Goal: Task Accomplishment & Management: Manage account settings

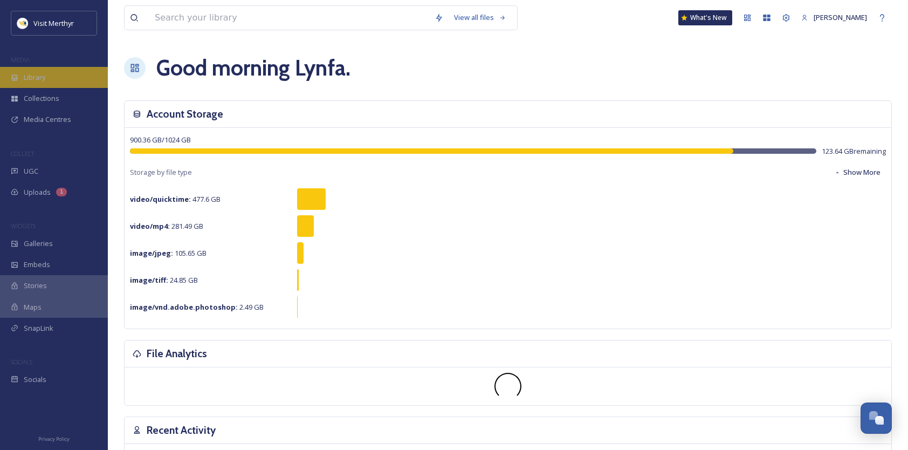
click at [43, 75] on span "Library" at bounding box center [35, 77] width 22 height 10
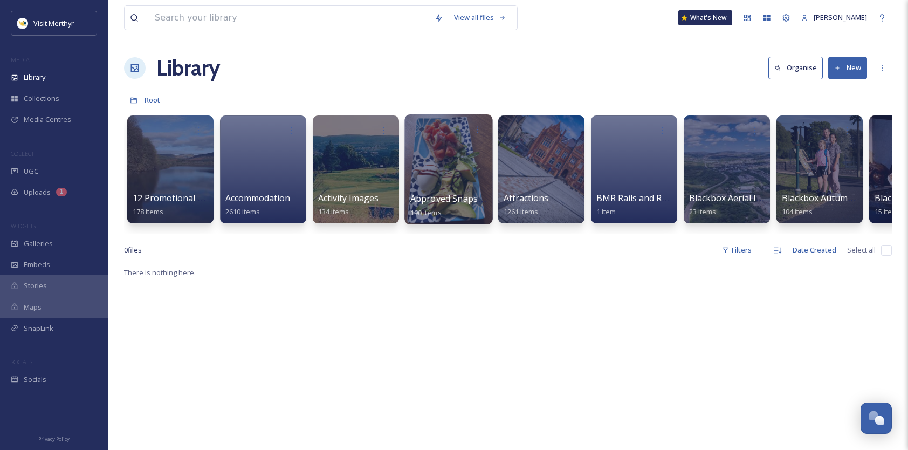
click at [446, 166] on div at bounding box center [448, 169] width 88 height 110
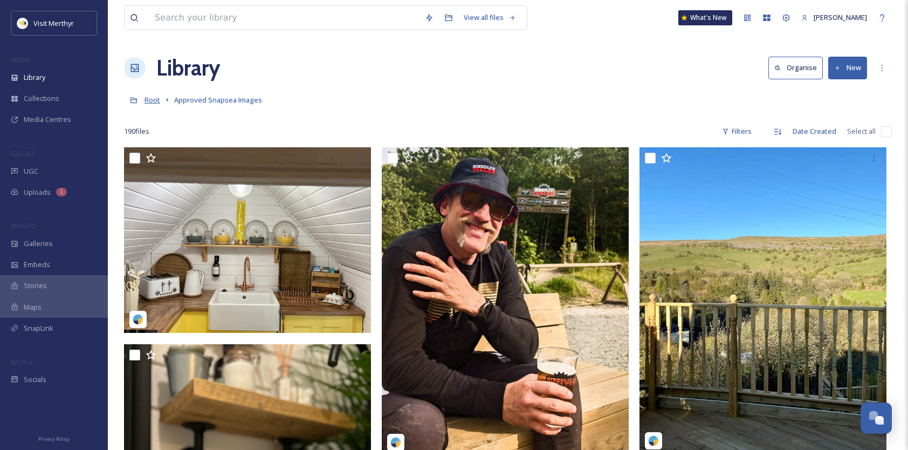
click at [150, 101] on span "Root" at bounding box center [153, 100] width 16 height 10
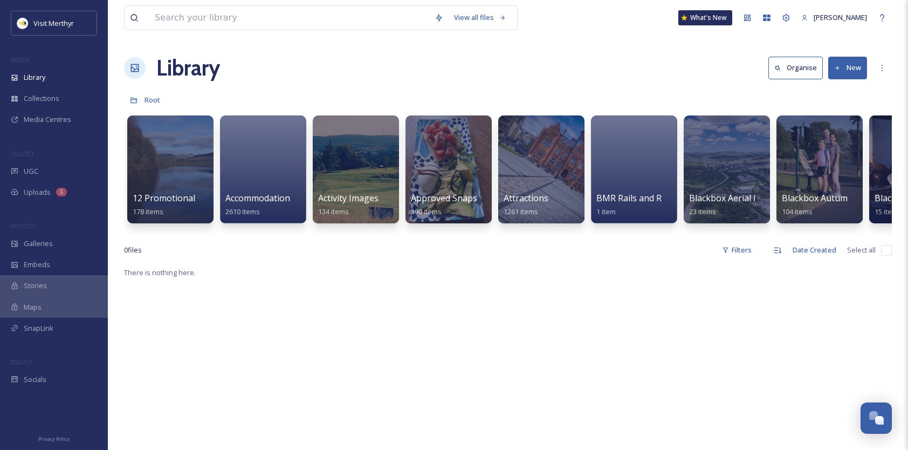
click at [847, 65] on button "New" at bounding box center [847, 68] width 39 height 22
click at [829, 90] on span "File Upload" at bounding box center [843, 93] width 36 height 10
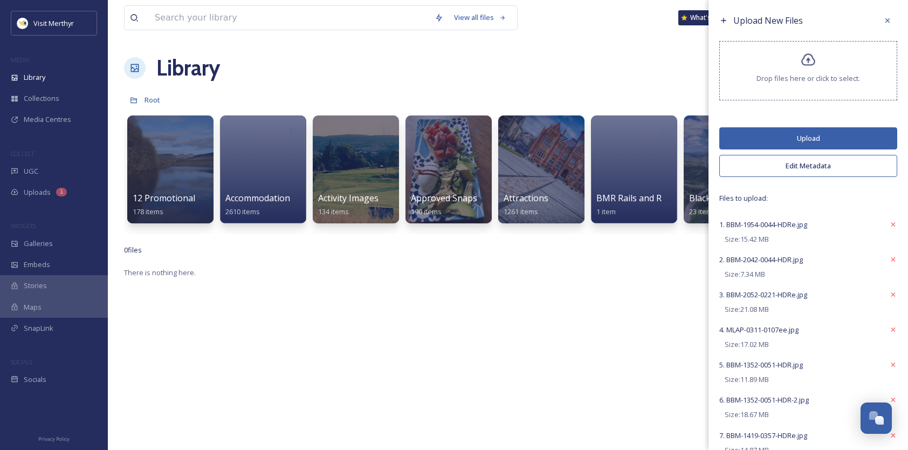
click at [800, 140] on button "Upload" at bounding box center [808, 138] width 178 height 22
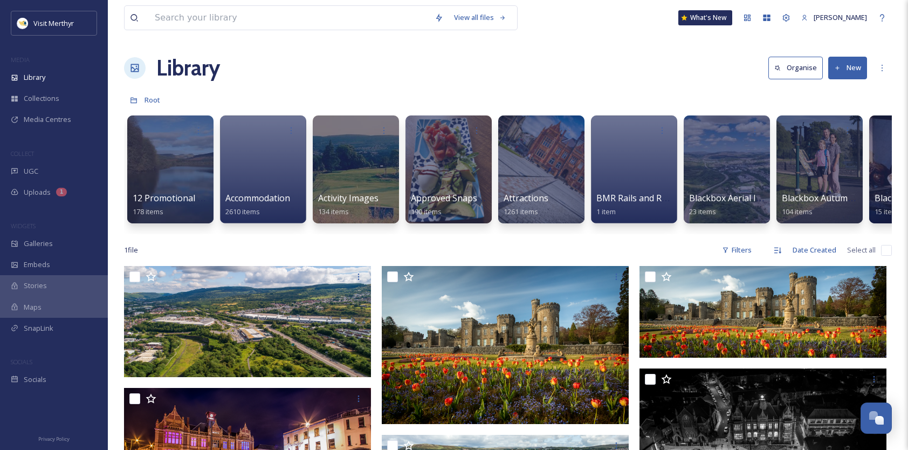
drag, startPoint x: 841, startPoint y: 67, endPoint x: 847, endPoint y: 72, distance: 8.0
click at [841, 66] on icon at bounding box center [837, 68] width 7 height 7
click at [822, 136] on div "Folder" at bounding box center [836, 135] width 61 height 21
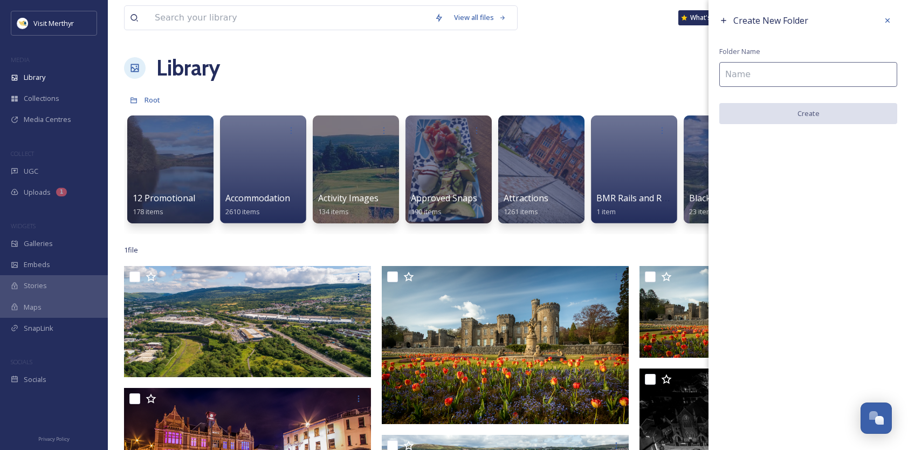
click at [743, 75] on input at bounding box center [808, 74] width 178 height 25
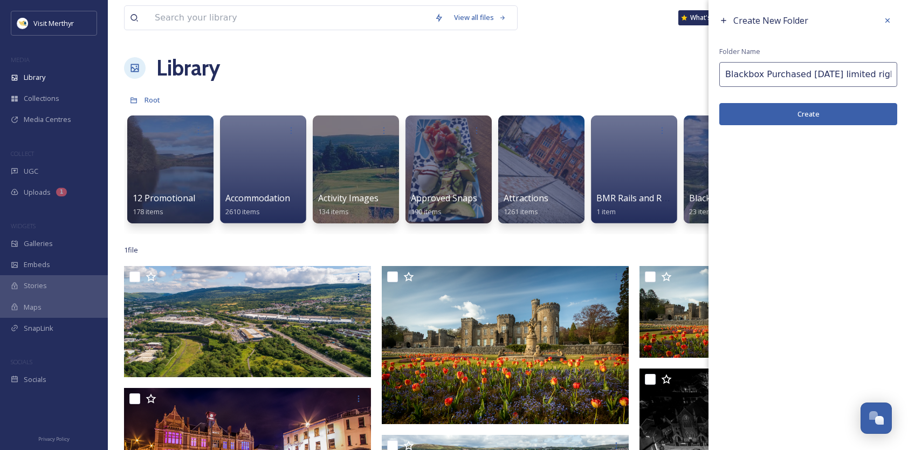
type input "Blackbox Purchased Oct25 limited rights"
click at [807, 113] on button "Create" at bounding box center [808, 114] width 178 height 22
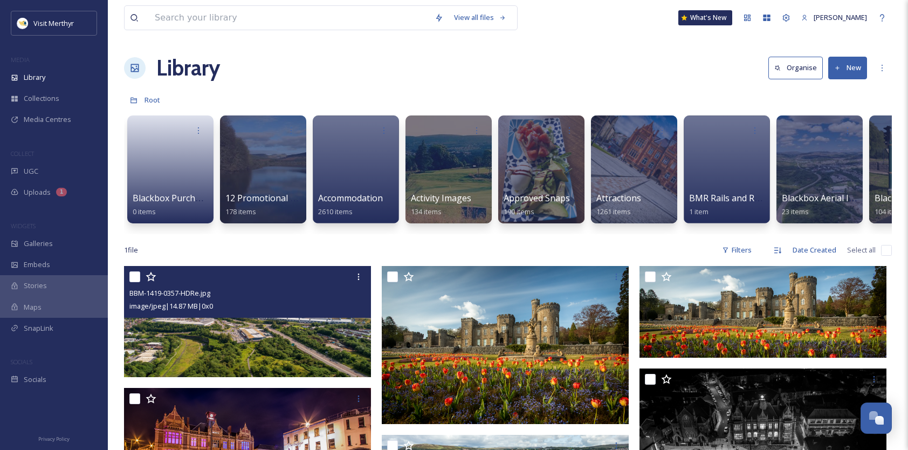
drag, startPoint x: 136, startPoint y: 285, endPoint x: 139, endPoint y: 290, distance: 6.0
click at [136, 282] on input "checkbox" at bounding box center [134, 276] width 11 height 11
checkbox input "true"
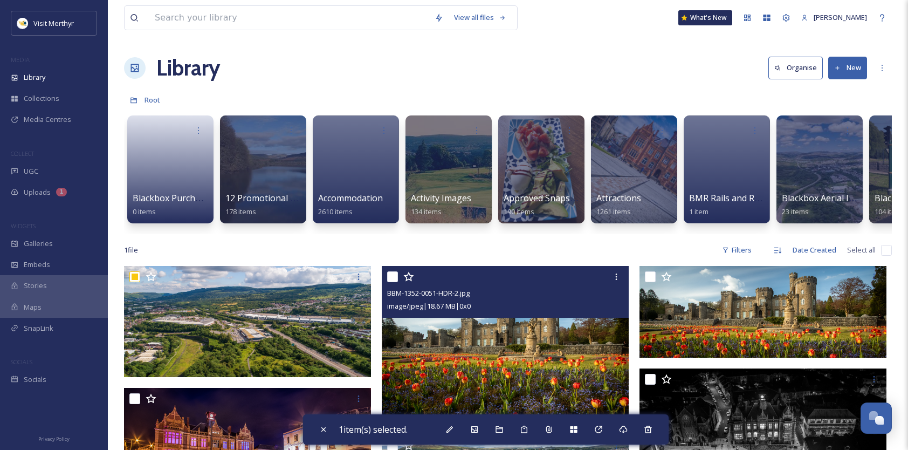
click at [391, 282] on input "checkbox" at bounding box center [392, 276] width 11 height 11
checkbox input "true"
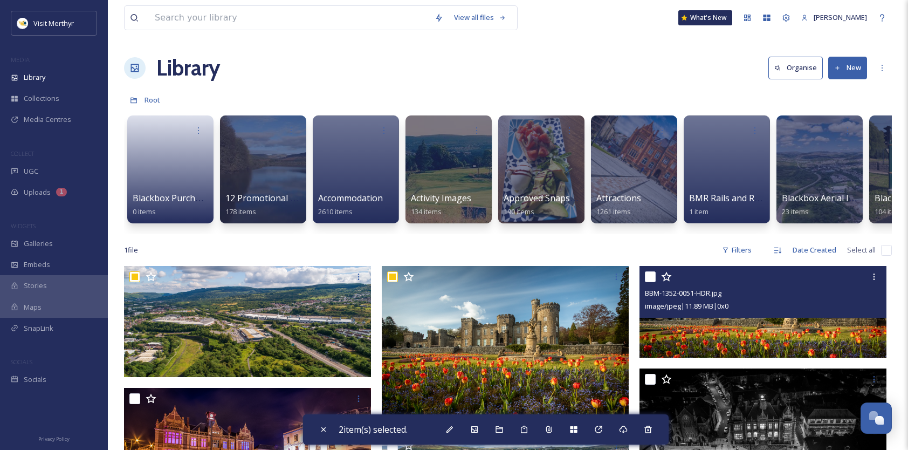
click at [649, 282] on input "checkbox" at bounding box center [650, 276] width 11 height 11
checkbox input "true"
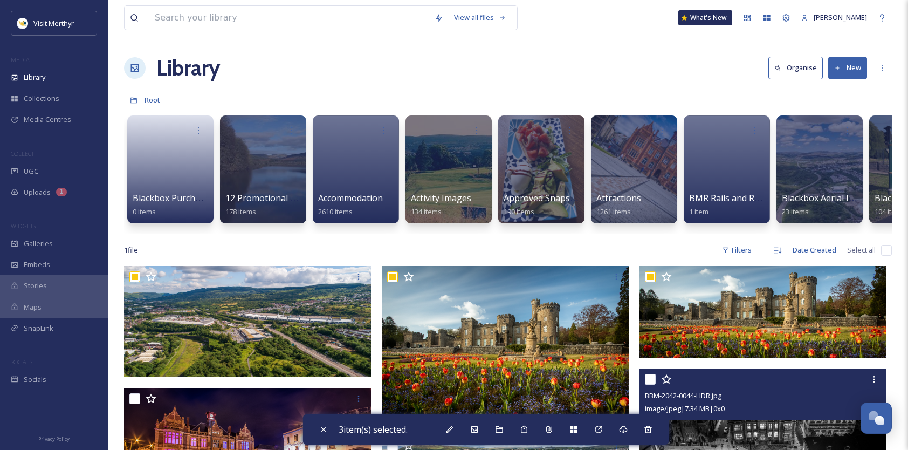
drag, startPoint x: 648, startPoint y: 386, endPoint x: 635, endPoint y: 388, distance: 12.5
click at [648, 384] on input "checkbox" at bounding box center [650, 379] width 11 height 11
checkbox input "true"
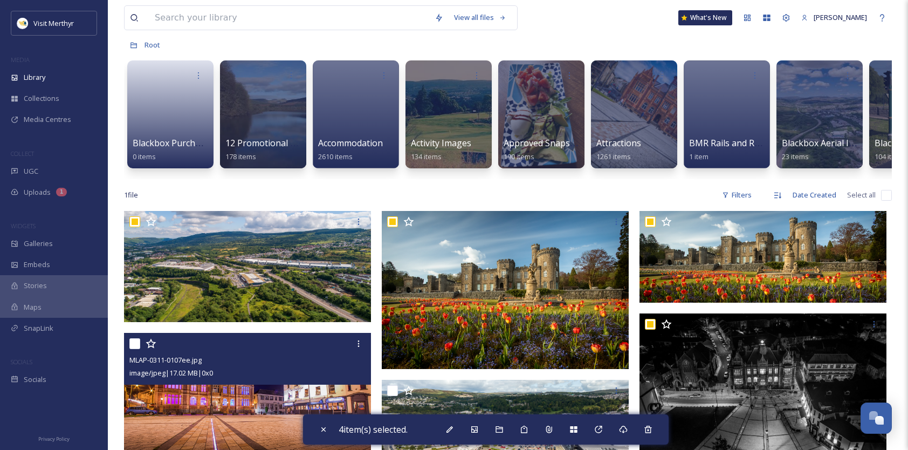
scroll to position [108, 0]
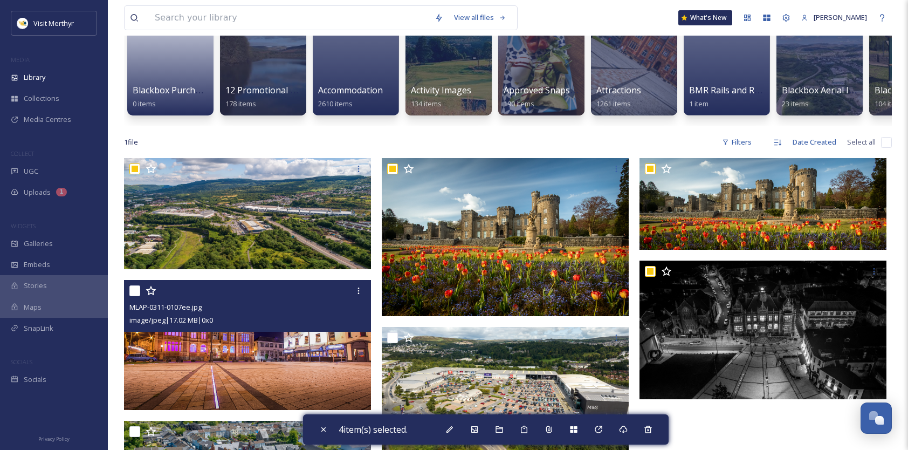
click at [134, 296] on input "checkbox" at bounding box center [134, 290] width 11 height 11
checkbox input "true"
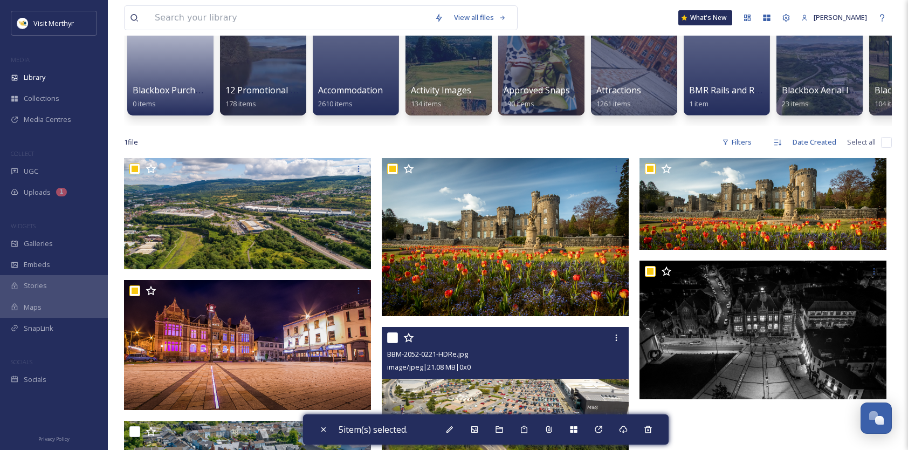
click at [389, 343] on input "checkbox" at bounding box center [392, 337] width 11 height 11
checkbox input "true"
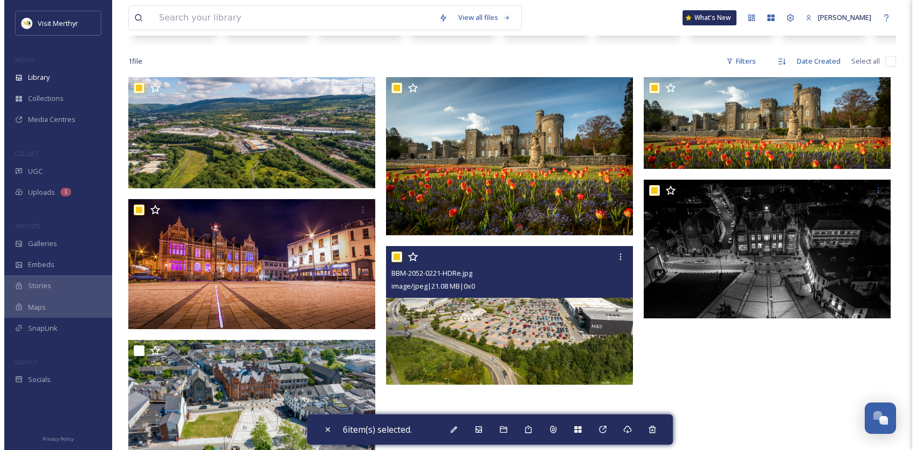
scroll to position [270, 0]
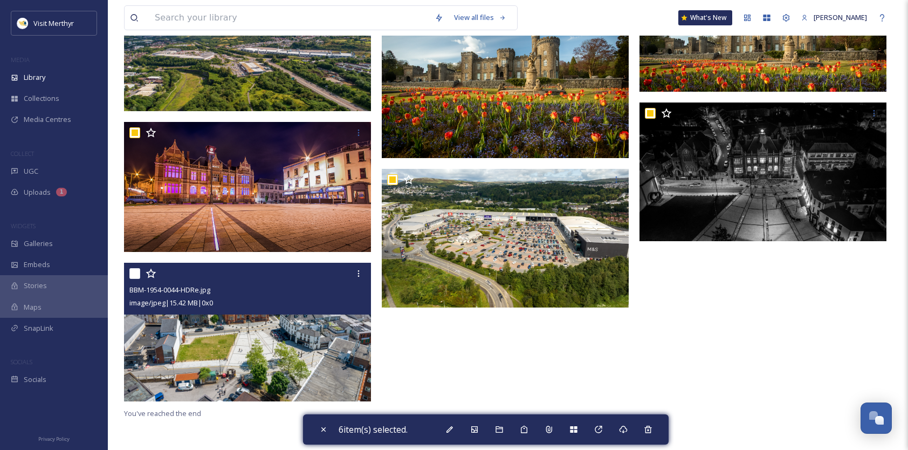
click at [135, 277] on input "checkbox" at bounding box center [134, 273] width 11 height 11
checkbox input "true"
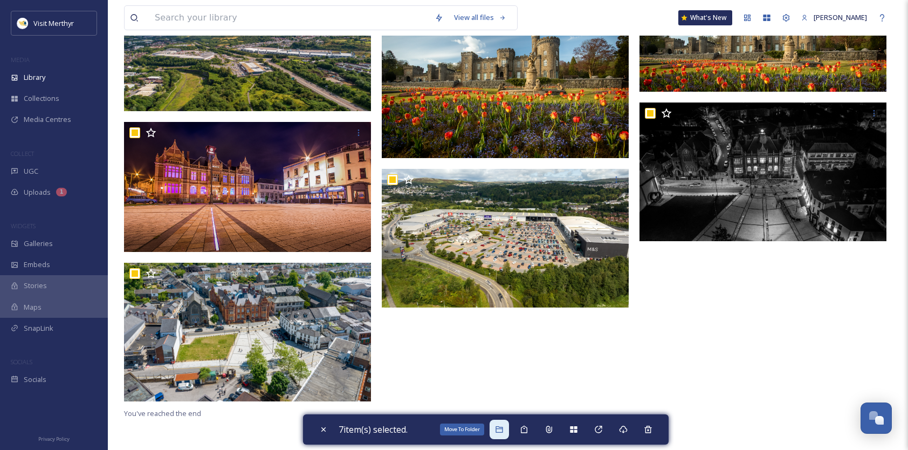
click at [500, 426] on icon at bounding box center [499, 429] width 7 height 6
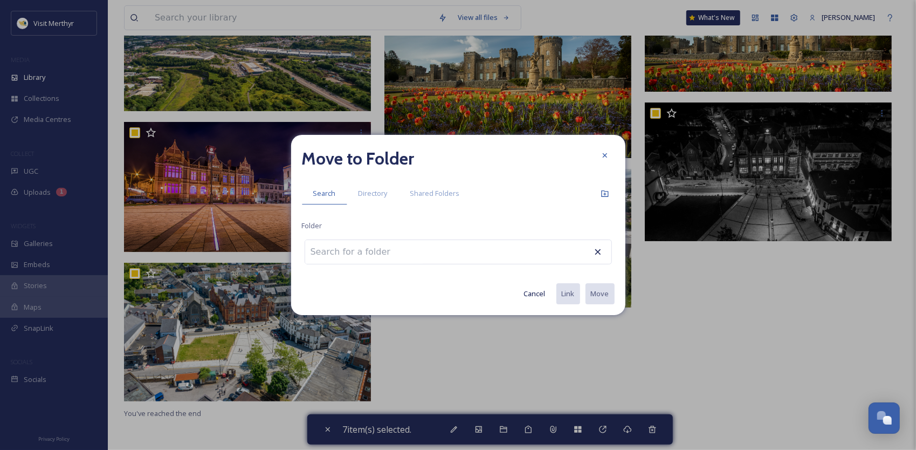
click at [349, 255] on input at bounding box center [364, 252] width 119 height 24
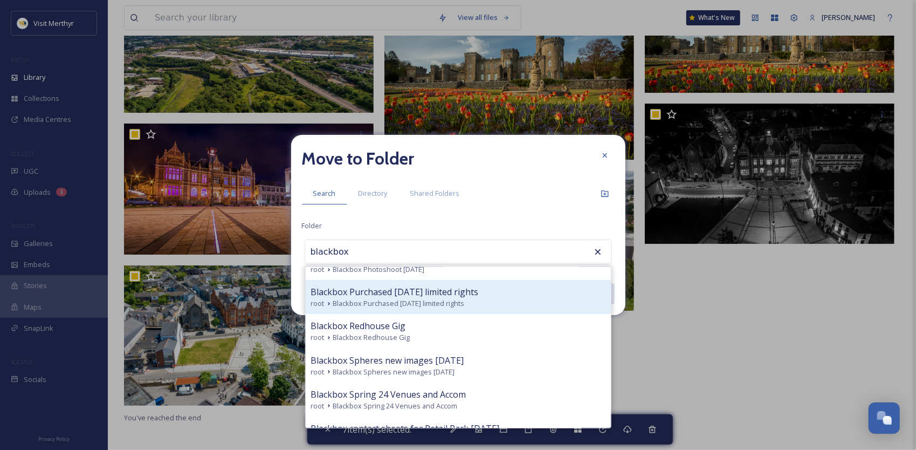
click at [423, 301] on span "Blackbox Purchased Oct25 limited rights" at bounding box center [399, 303] width 132 height 10
type input "Blackbox Purchased Oct25 limited rights"
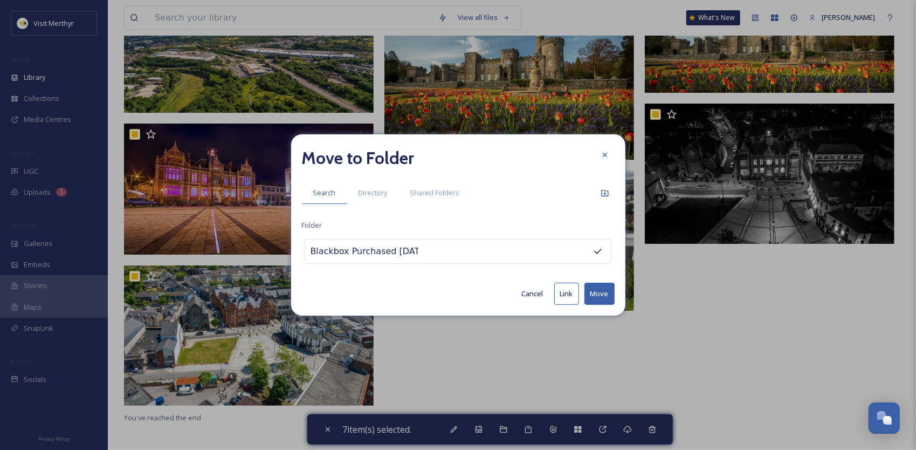
click at [597, 294] on button "Move" at bounding box center [600, 294] width 30 height 22
checkbox input "false"
